Goal: Task Accomplishment & Management: Manage account settings

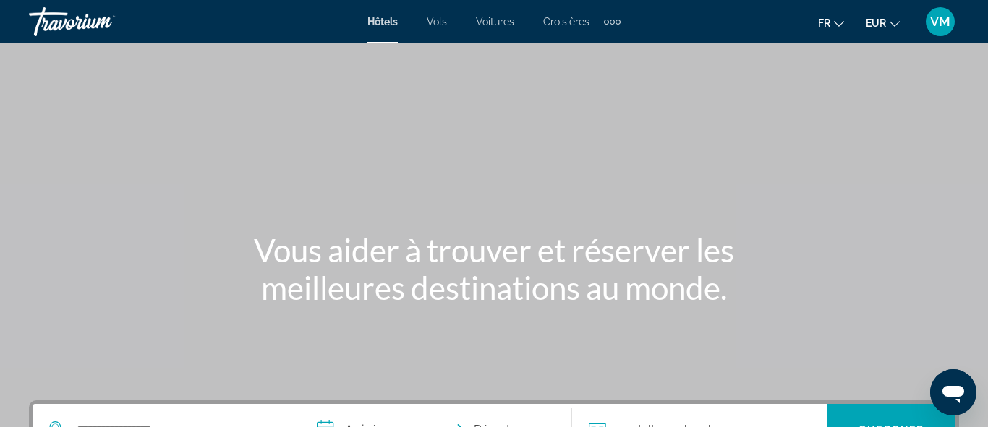
click at [941, 23] on span "VM" at bounding box center [940, 21] width 20 height 14
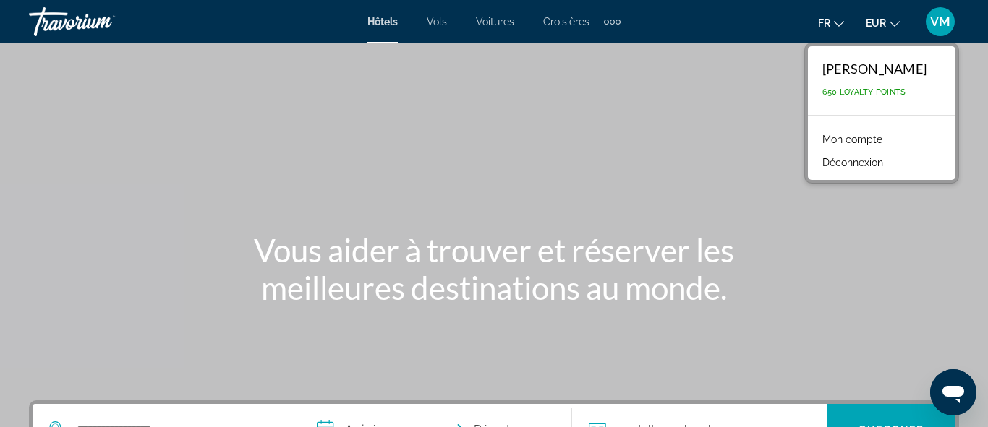
click at [854, 137] on link "Mon compte" at bounding box center [852, 139] width 75 height 19
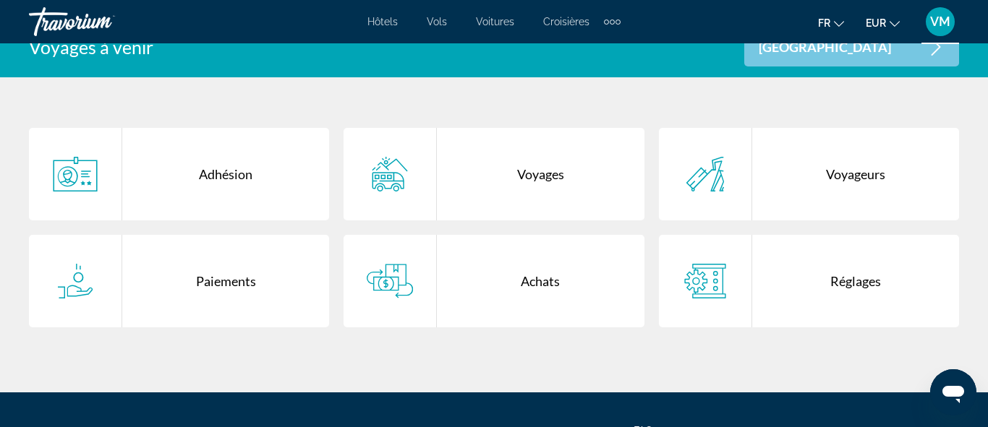
scroll to position [307, 0]
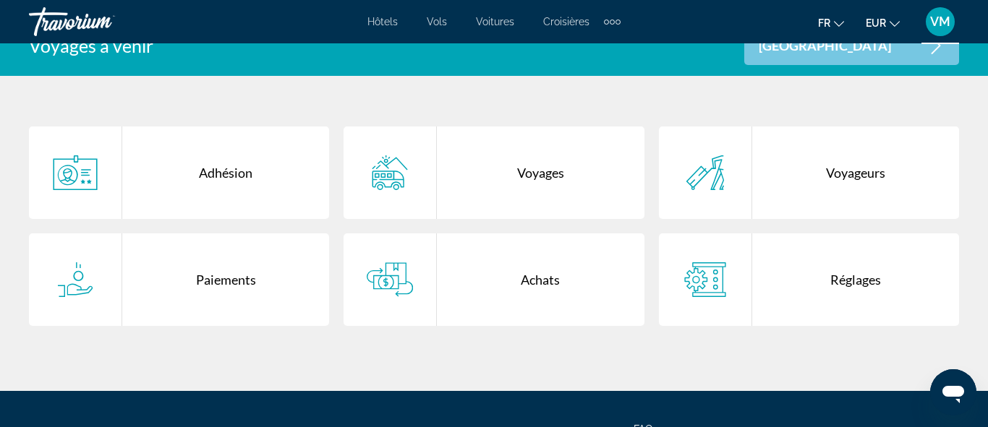
click at [551, 281] on div "Achats" at bounding box center [540, 280] width 207 height 93
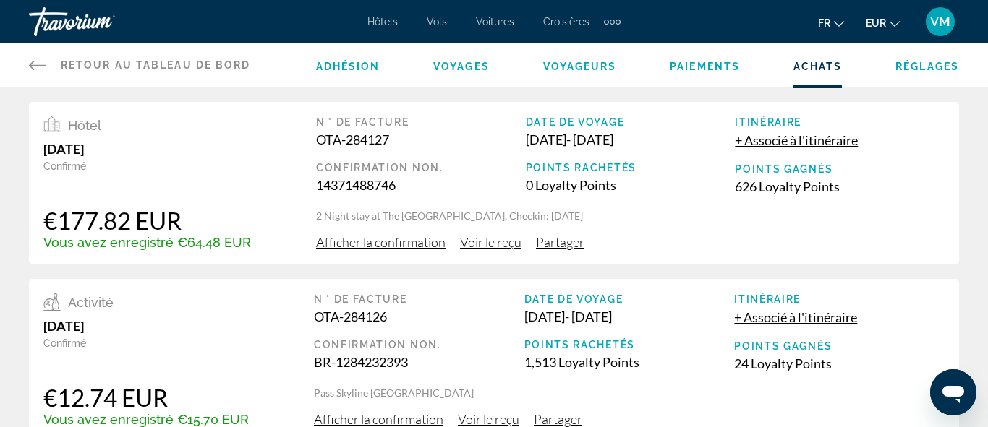
click at [417, 242] on span "Afficher la confirmation" at bounding box center [380, 242] width 129 height 16
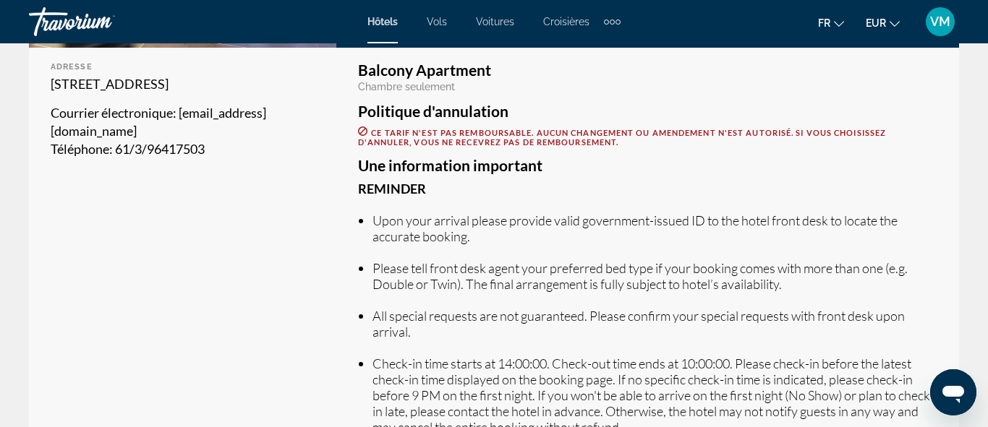
scroll to position [380, 0]
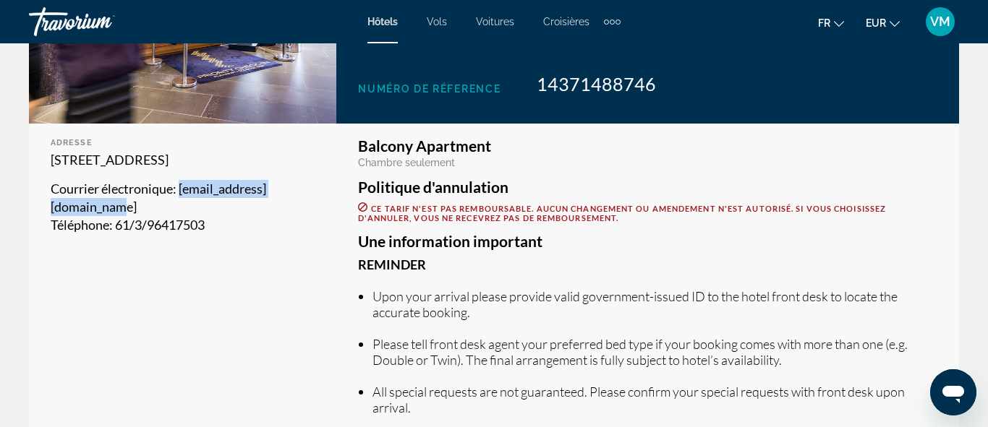
drag, startPoint x: 221, startPoint y: 224, endPoint x: 25, endPoint y: 221, distance: 196.0
click at [25, 221] on div "Détails de confirmation Statut de réservation Confirmé Imprimer Annuler une rés…" at bounding box center [494, 263] width 988 height 1199
copy span "[EMAIL_ADDRESS][DOMAIN_NAME]"
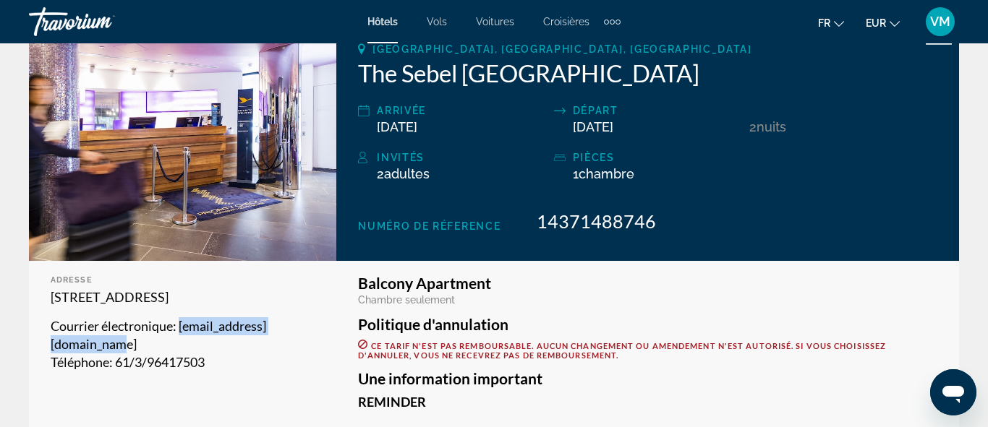
scroll to position [247, 0]
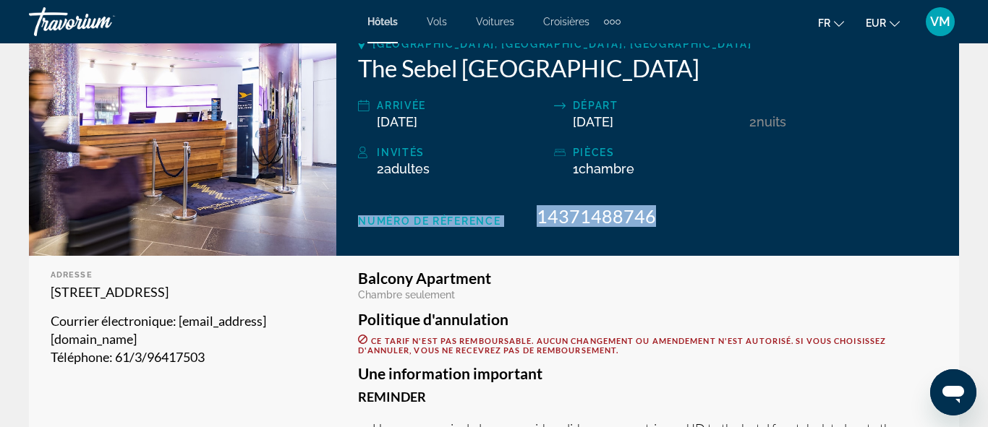
drag, startPoint x: 658, startPoint y: 216, endPoint x: 359, endPoint y: 221, distance: 299.5
click at [359, 221] on div "Numéro de réference 14371488746" at bounding box center [647, 216] width 579 height 22
copy div "Numéro de réference 14371488746"
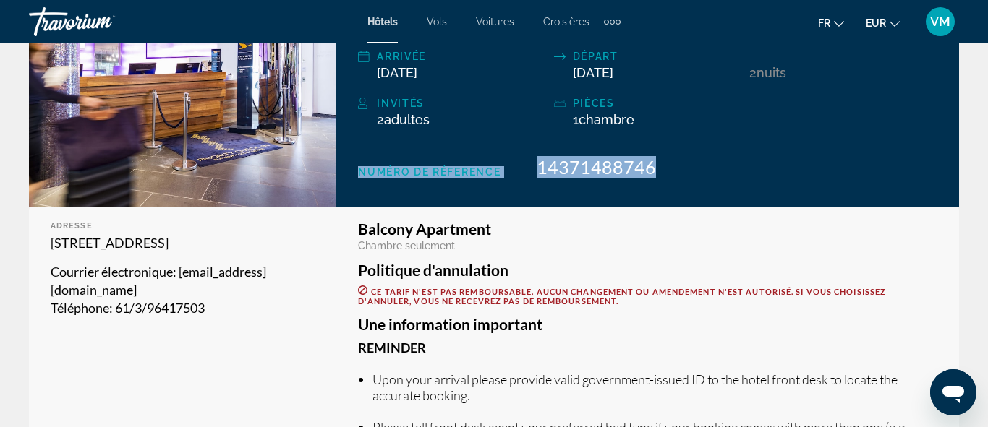
scroll to position [297, 0]
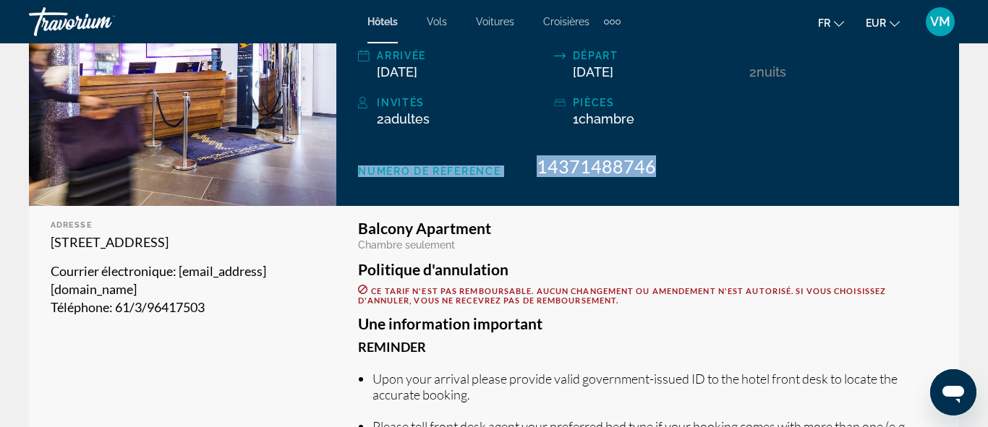
drag, startPoint x: 491, startPoint y: 226, endPoint x: 359, endPoint y: 230, distance: 132.4
click at [359, 230] on h3 "Balcony Apartment" at bounding box center [647, 229] width 579 height 16
copy h3 "Balcony Apartment"
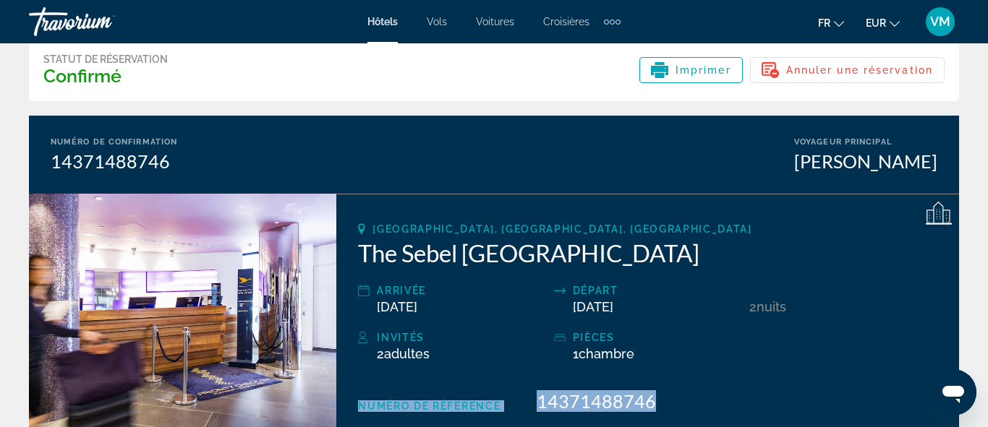
scroll to position [0, 0]
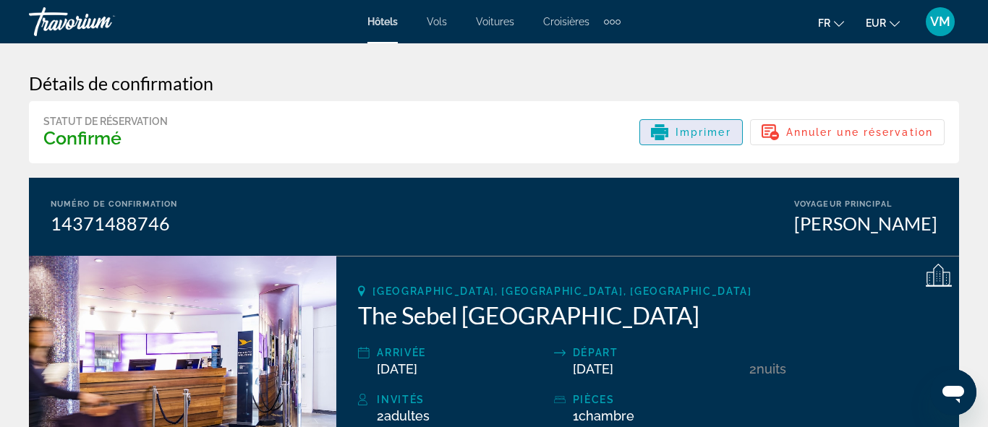
click at [688, 127] on span "Imprimer" at bounding box center [704, 133] width 56 height 12
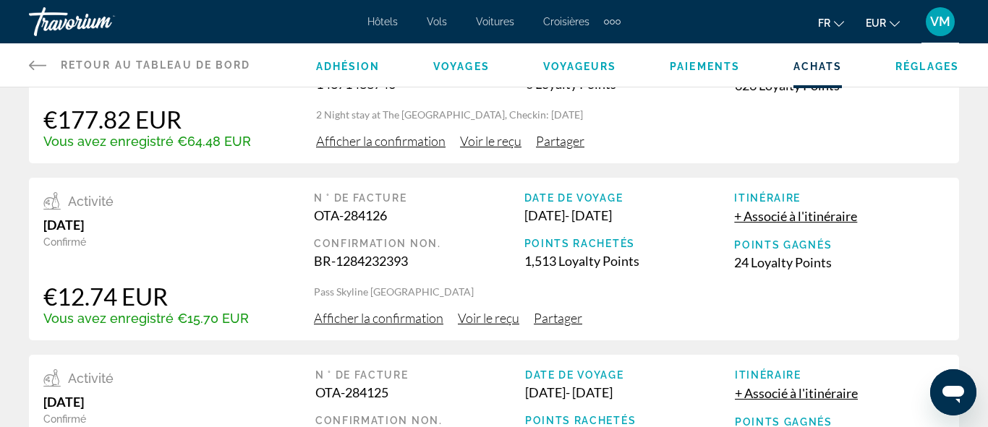
scroll to position [107, 0]
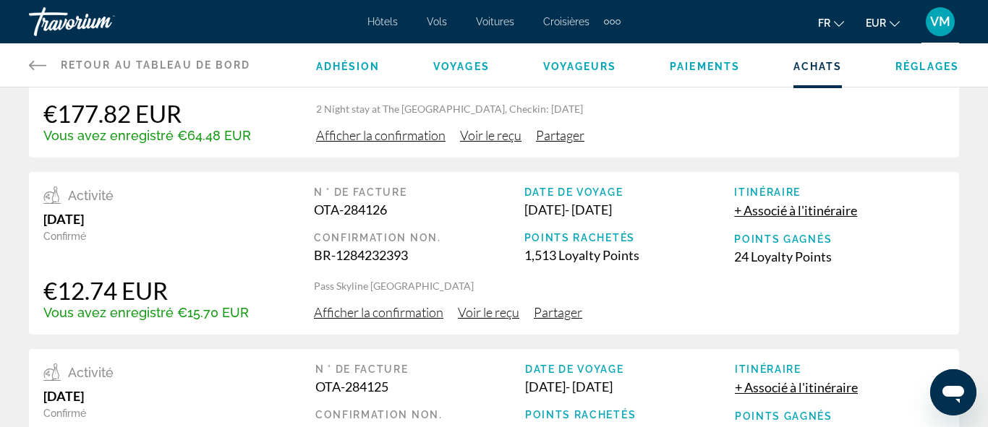
click at [409, 312] on span "Afficher la confirmation" at bounding box center [378, 313] width 129 height 16
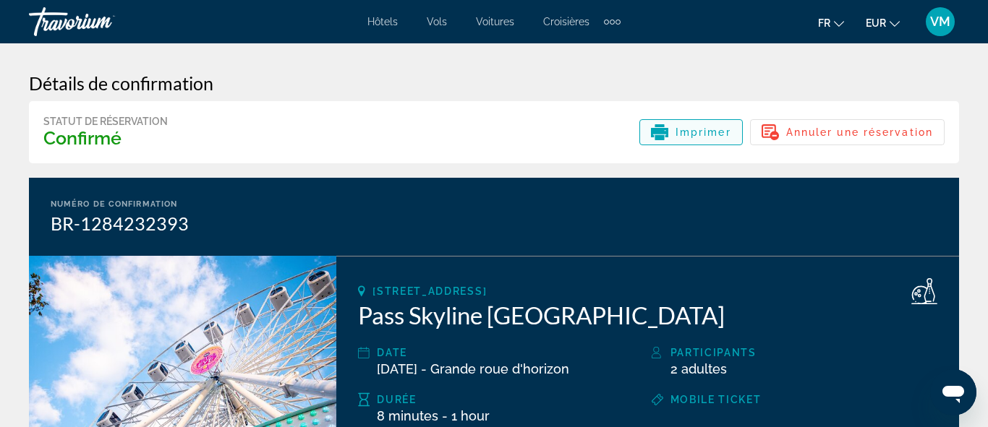
click at [676, 127] on span "Imprimer" at bounding box center [704, 133] width 56 height 12
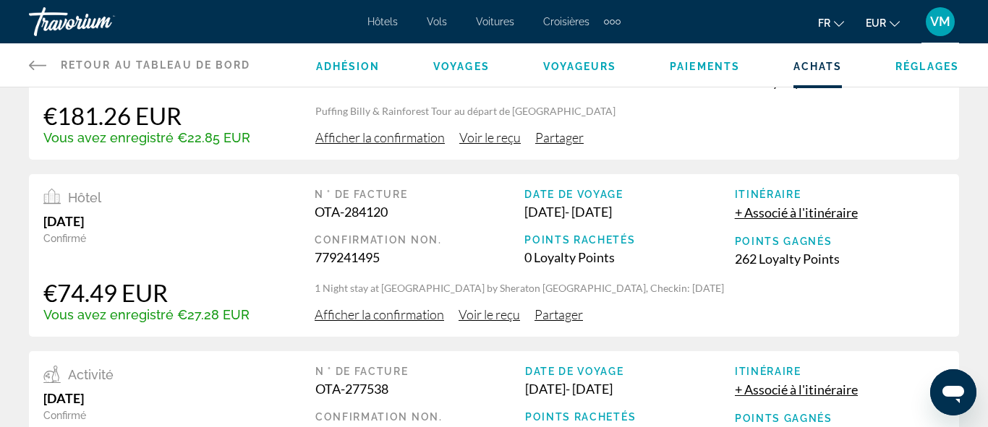
scroll to position [414, 0]
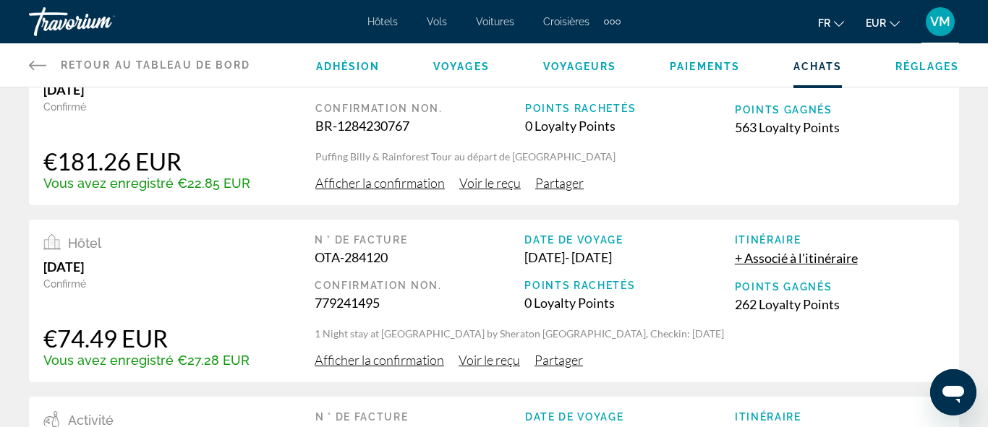
click at [373, 186] on span "Afficher la confirmation" at bounding box center [379, 183] width 129 height 16
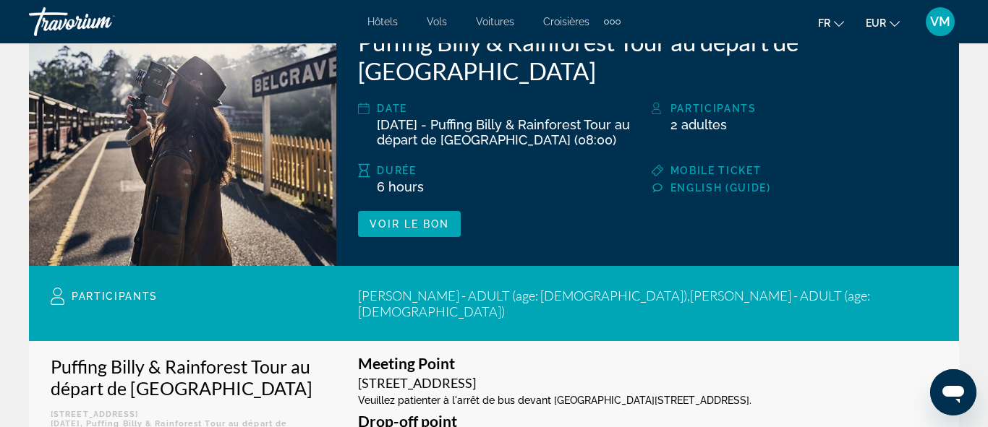
scroll to position [275, 0]
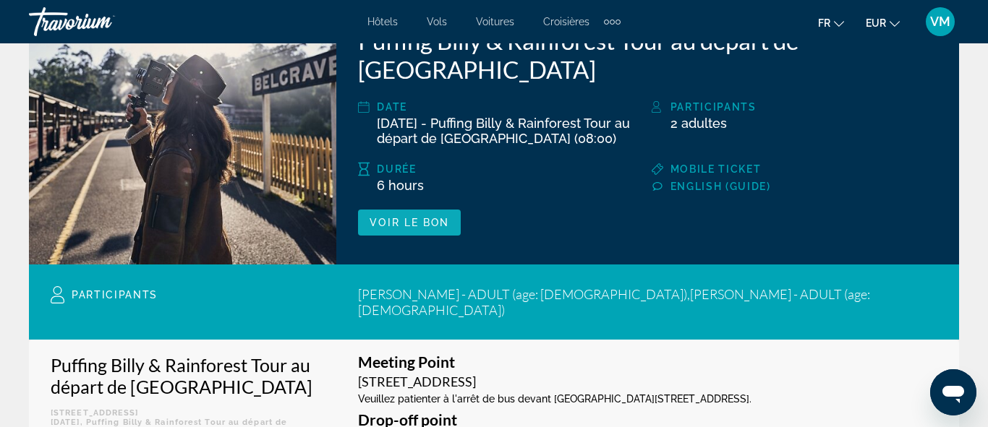
click at [386, 217] on span "Voir le bon" at bounding box center [410, 223] width 80 height 12
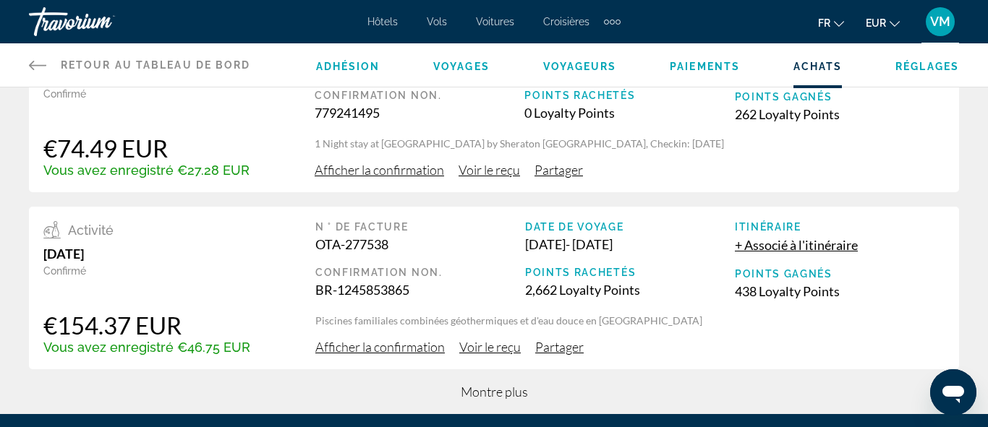
scroll to position [606, 0]
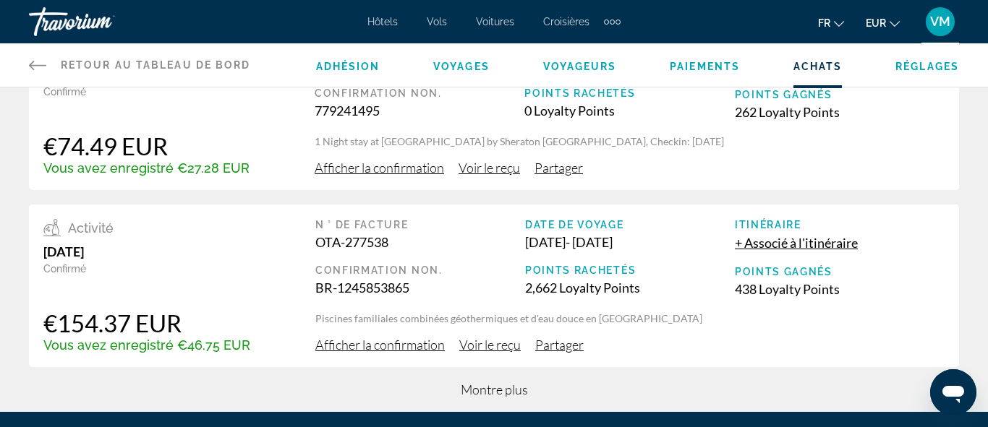
click at [460, 164] on span "Voir le reçu" at bounding box center [489, 168] width 61 height 16
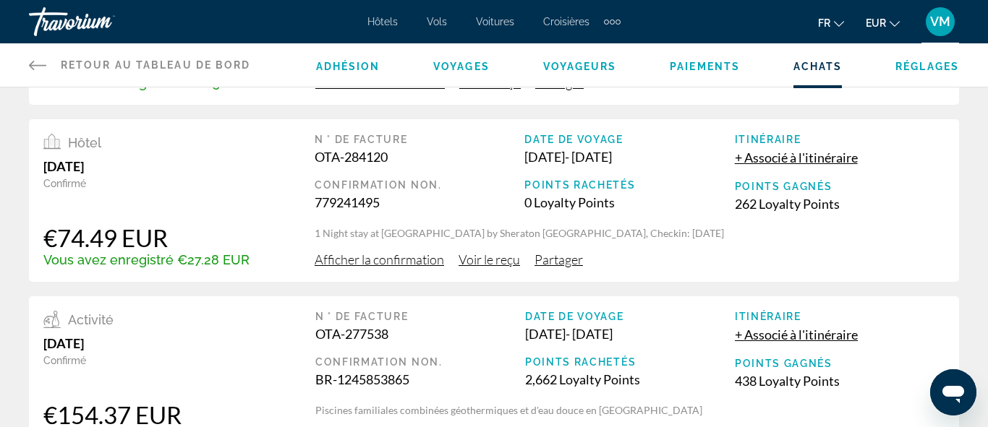
scroll to position [467, 0]
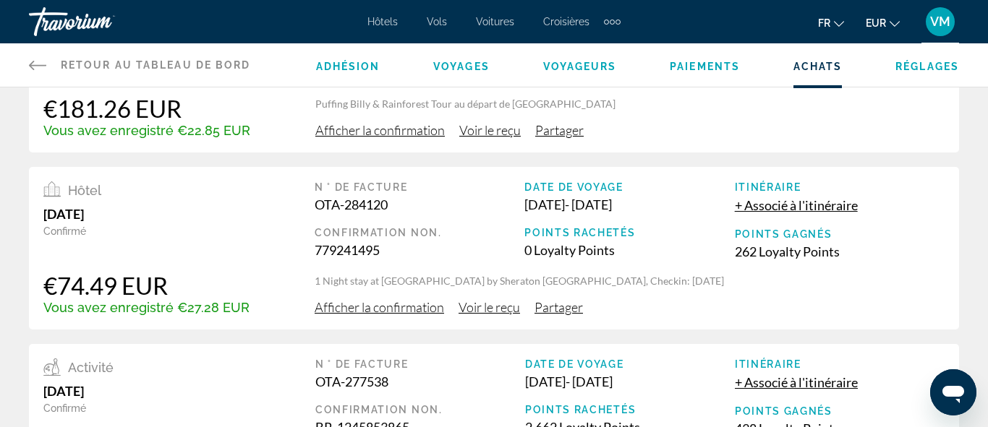
click at [371, 311] on span "Afficher la confirmation" at bounding box center [379, 307] width 129 height 16
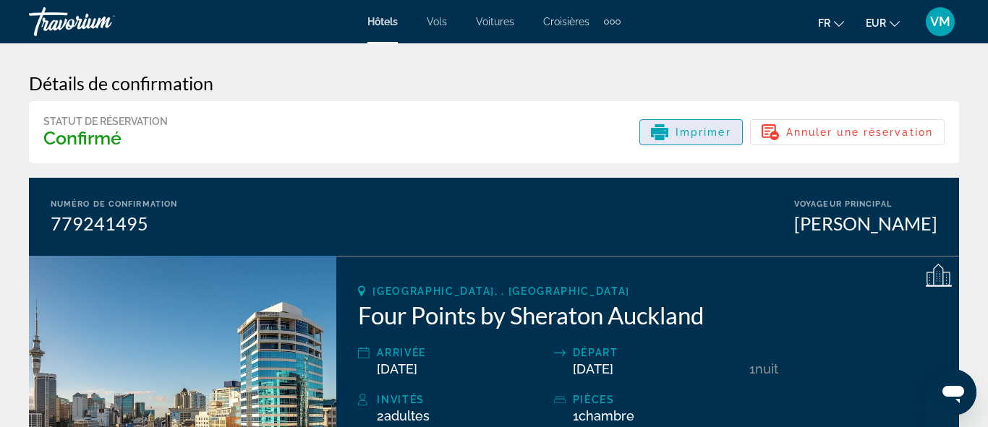
click at [671, 130] on div "Imprimer" at bounding box center [691, 132] width 80 height 17
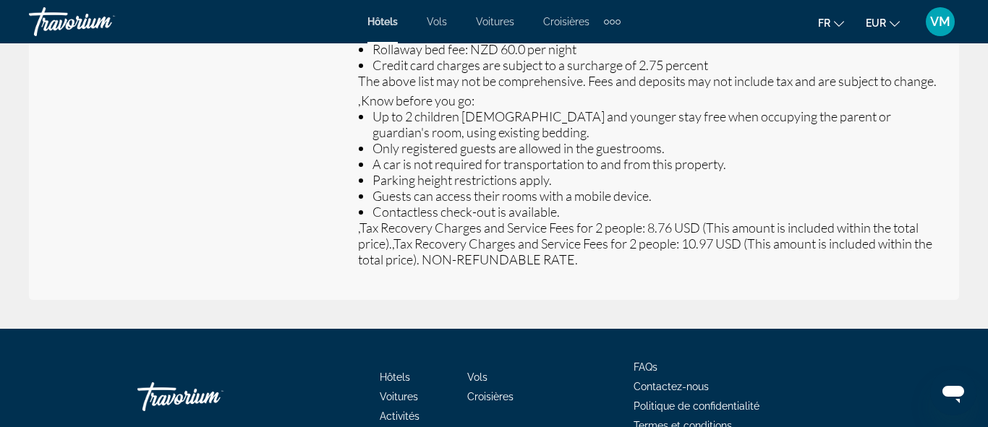
scroll to position [1024, 0]
